Goal: Find contact information: Find contact information

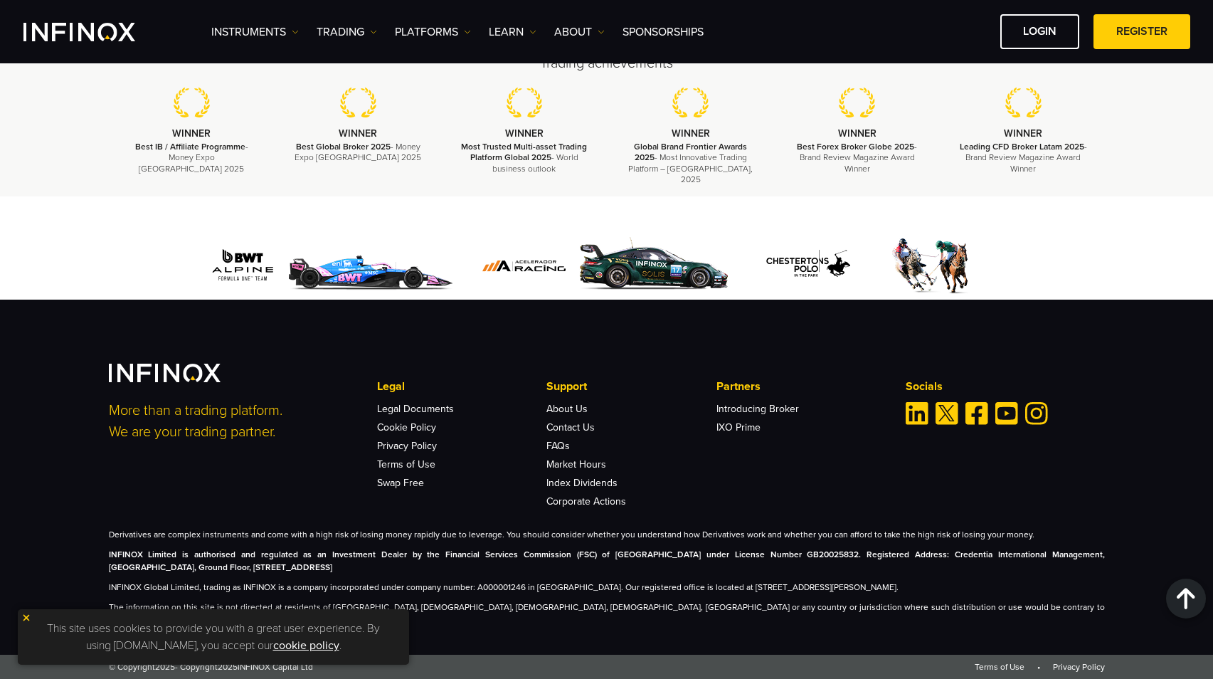
scroll to position [4298, 0]
click at [563, 415] on link "About Us" at bounding box center [566, 409] width 41 height 12
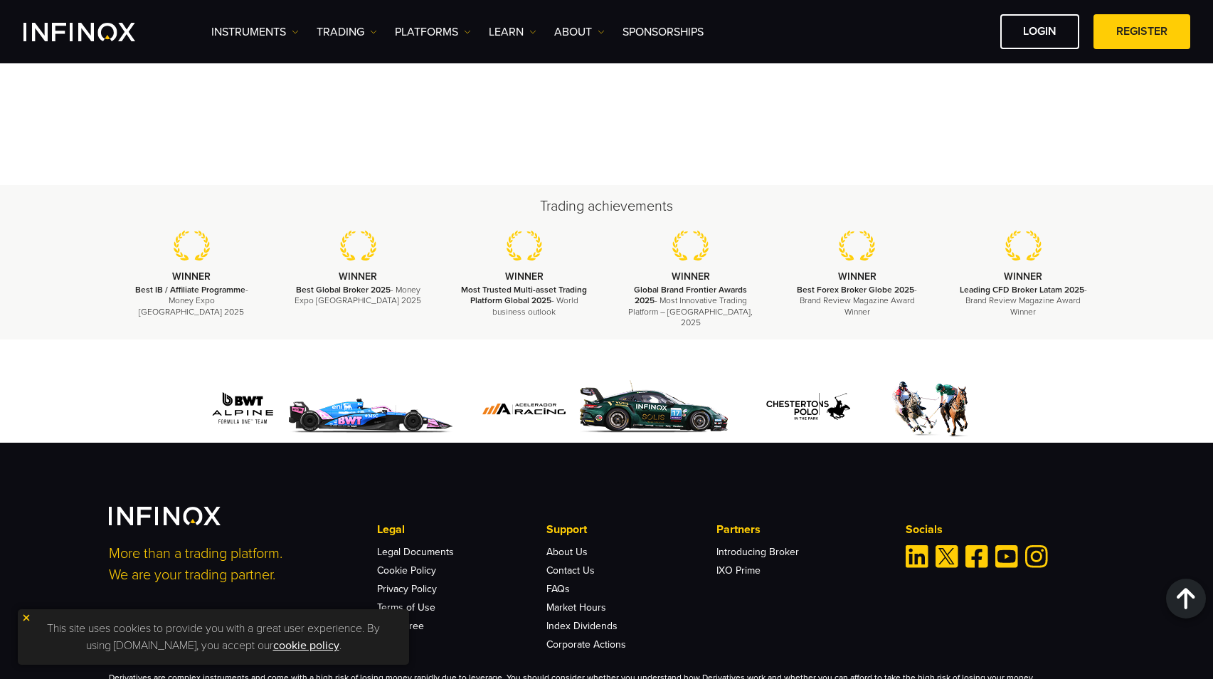
scroll to position [5187, 0]
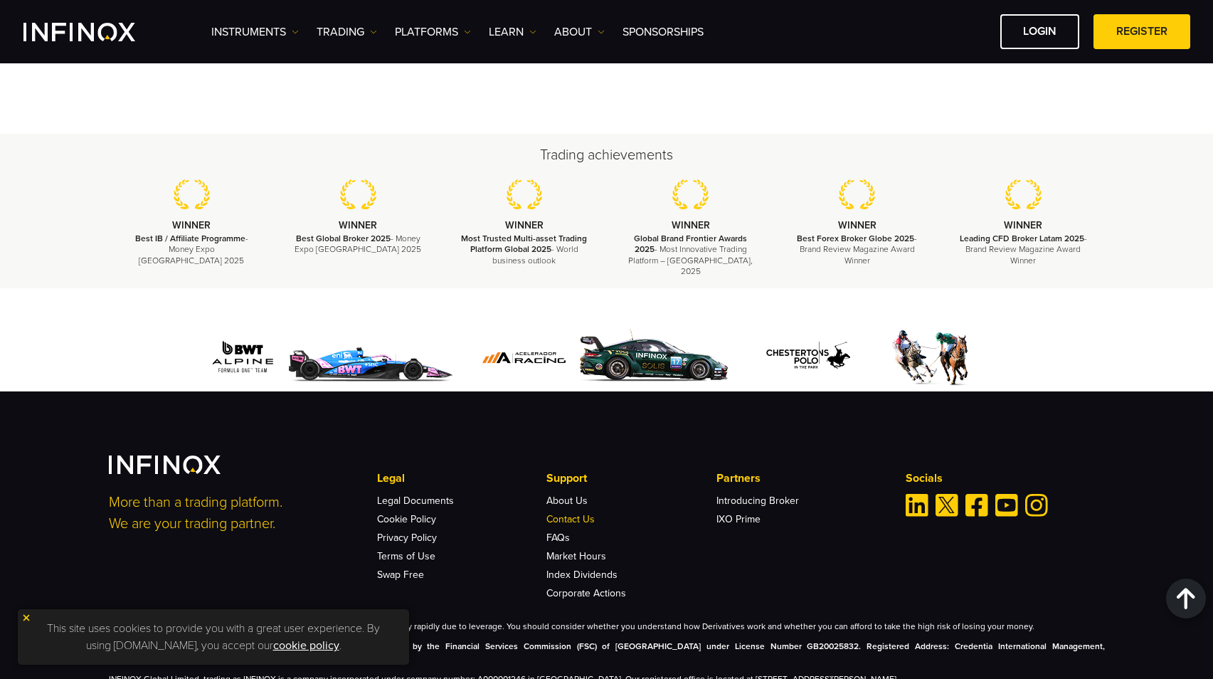
click at [566, 513] on link "Contact Us" at bounding box center [570, 519] width 48 height 12
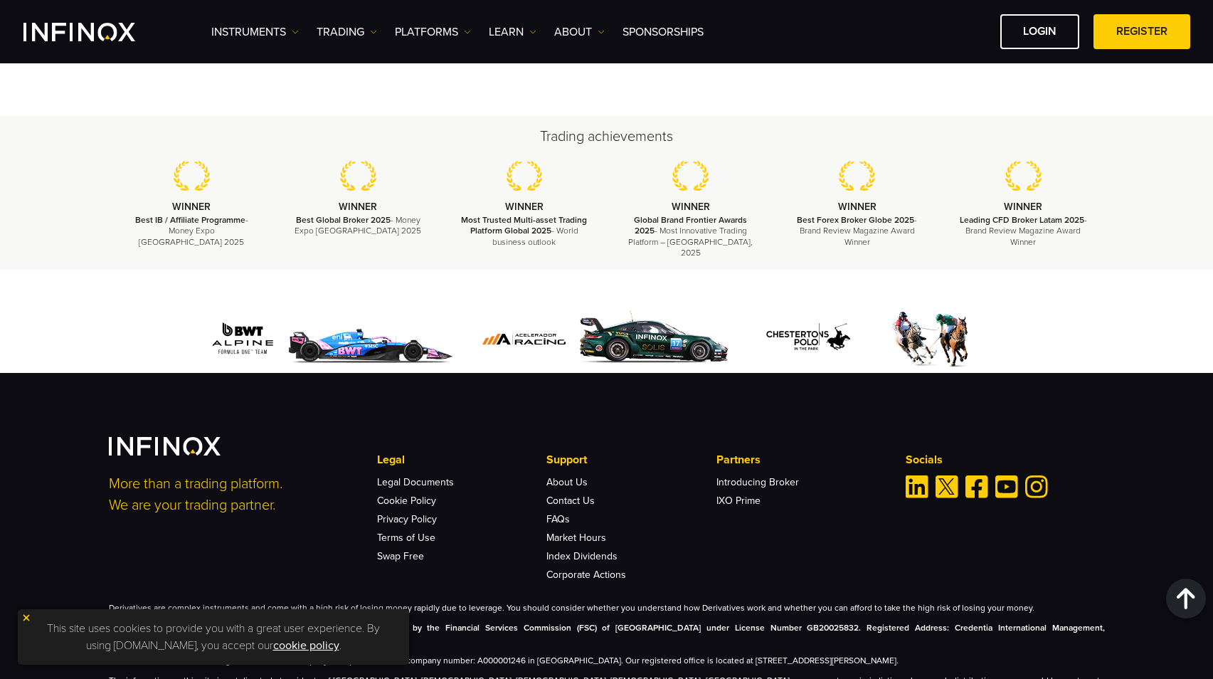
scroll to position [1796, 0]
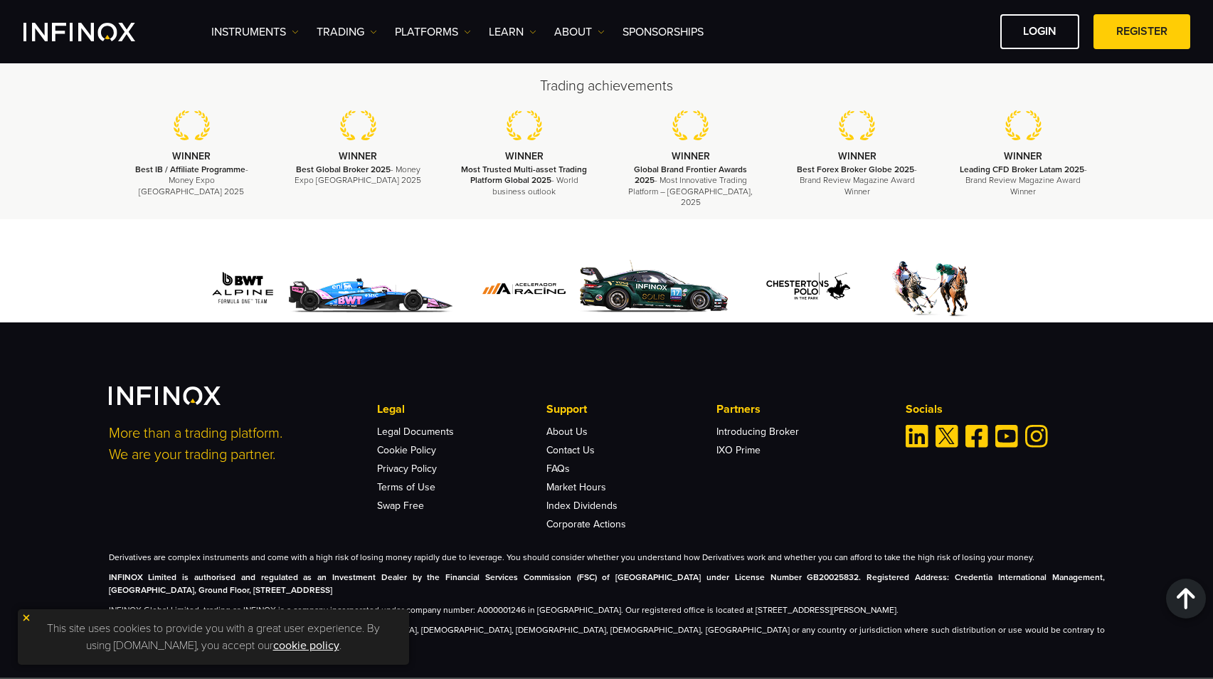
click at [351, 283] on img at bounding box center [329, 289] width 263 height 68
